Goal: Find specific page/section: Find specific page/section

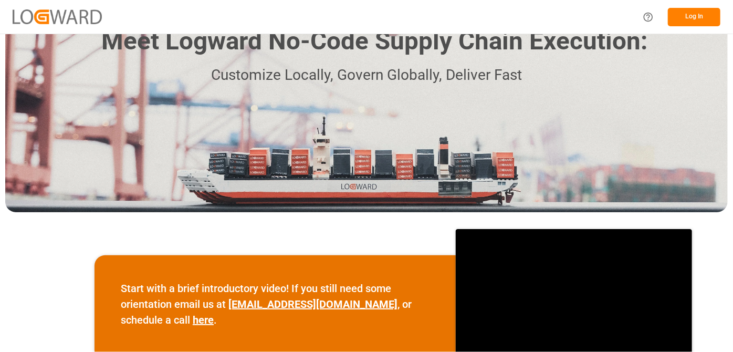
scroll to position [47, 0]
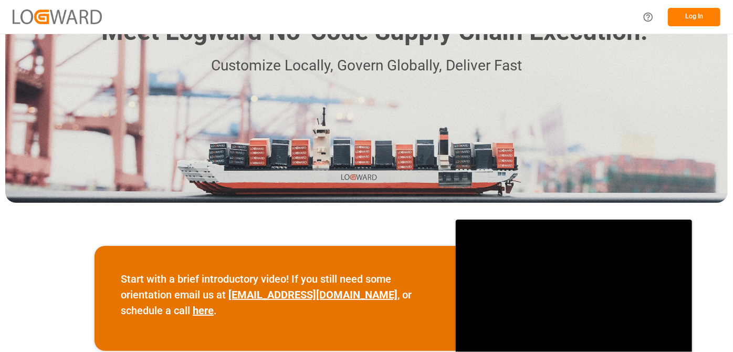
click at [695, 22] on button "Log In" at bounding box center [694, 17] width 53 height 18
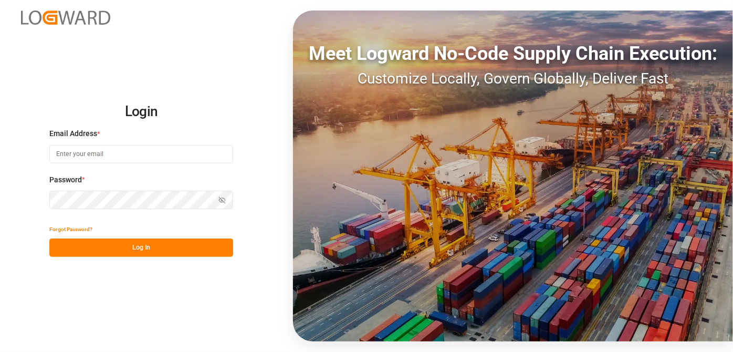
click at [129, 159] on input at bounding box center [141, 154] width 184 height 18
type input "[EMAIL_ADDRESS][PERSON_NAME][DOMAIN_NAME]"
click at [208, 254] on button "Log In" at bounding box center [141, 248] width 184 height 18
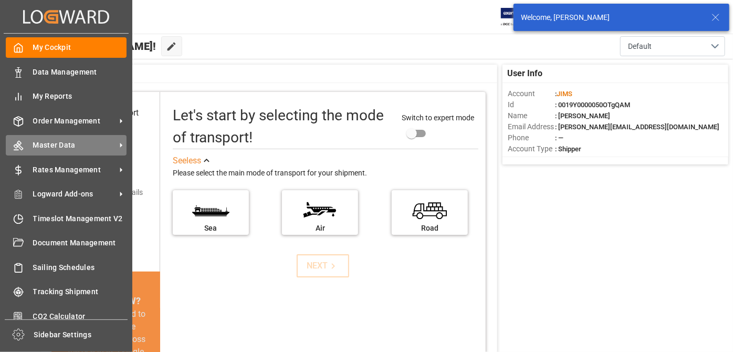
click at [67, 141] on span "Master Data" at bounding box center [74, 145] width 83 height 11
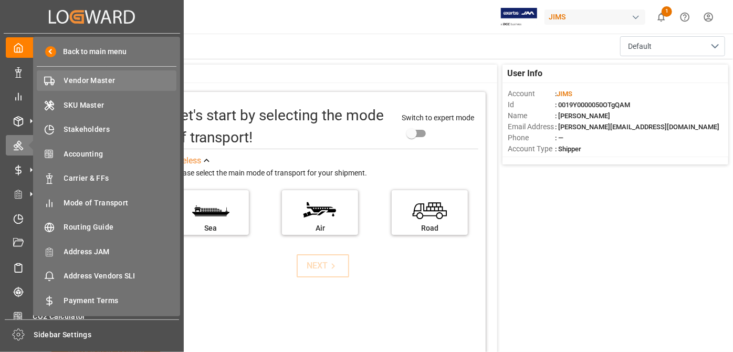
click at [100, 80] on span "Vendor Master" at bounding box center [120, 80] width 113 height 11
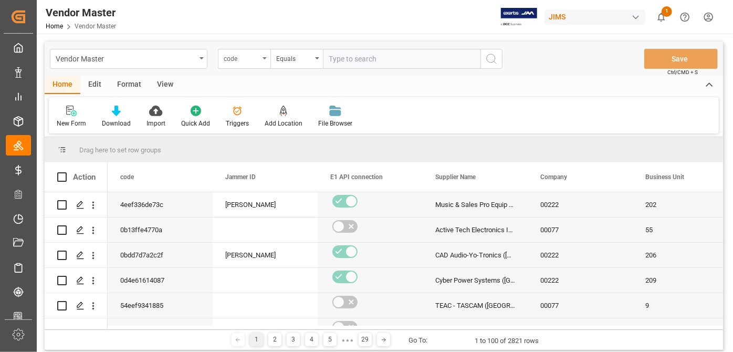
click at [251, 59] on div "code" at bounding box center [242, 57] width 36 height 12
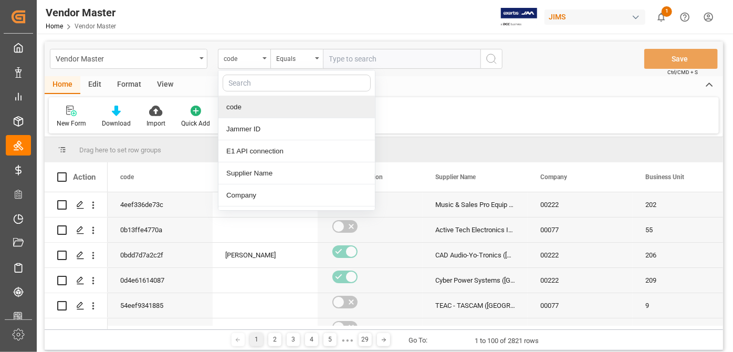
click at [267, 90] on input "text" at bounding box center [297, 83] width 148 height 17
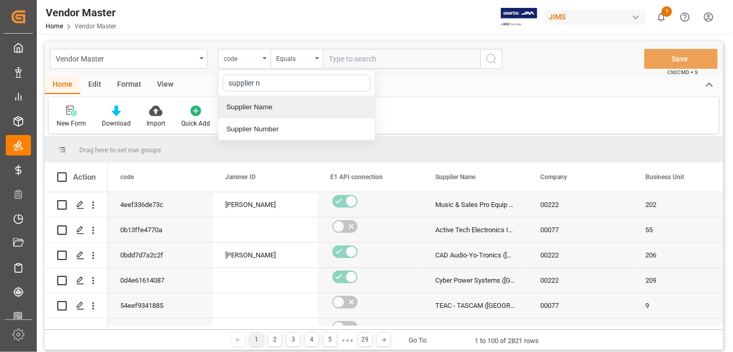
type input "supplier nu"
click at [272, 111] on div "Supplier Number" at bounding box center [297, 107] width 157 height 22
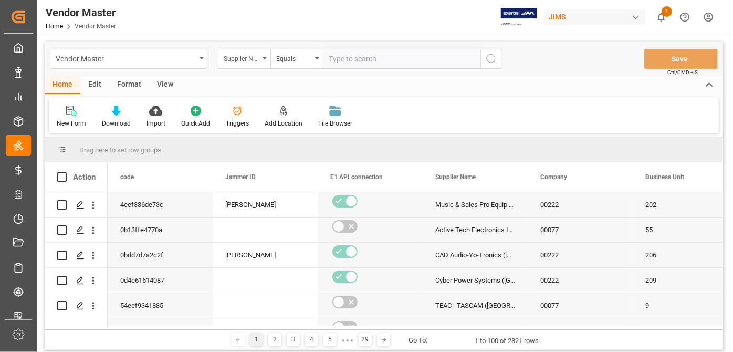
click at [370, 57] on input "text" at bounding box center [402, 59] width 158 height 20
paste input "609495"
type input "609495"
click at [492, 59] on icon "search button" at bounding box center [491, 59] width 13 height 13
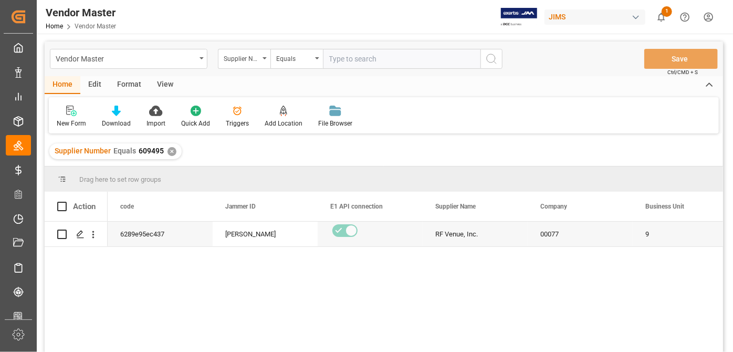
click at [364, 54] on input "text" at bounding box center [402, 59] width 158 height 20
paste input "765858"
type input "765858"
click at [166, 158] on div "Supplier Number Equals 609495 ✕" at bounding box center [115, 151] width 132 height 16
click at [171, 154] on div "✕" at bounding box center [172, 151] width 9 height 9
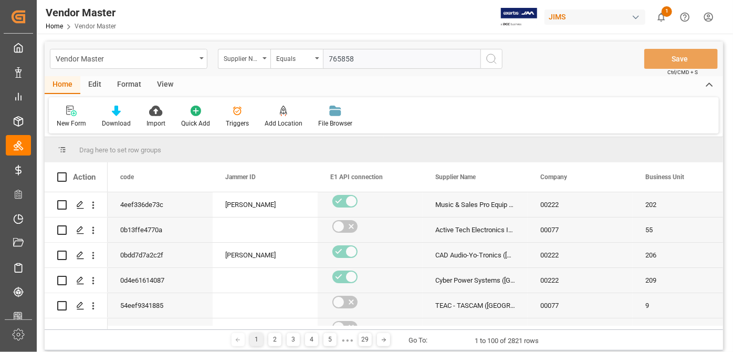
click at [499, 63] on button "search button" at bounding box center [492, 59] width 22 height 20
